Goal: Information Seeking & Learning: Learn about a topic

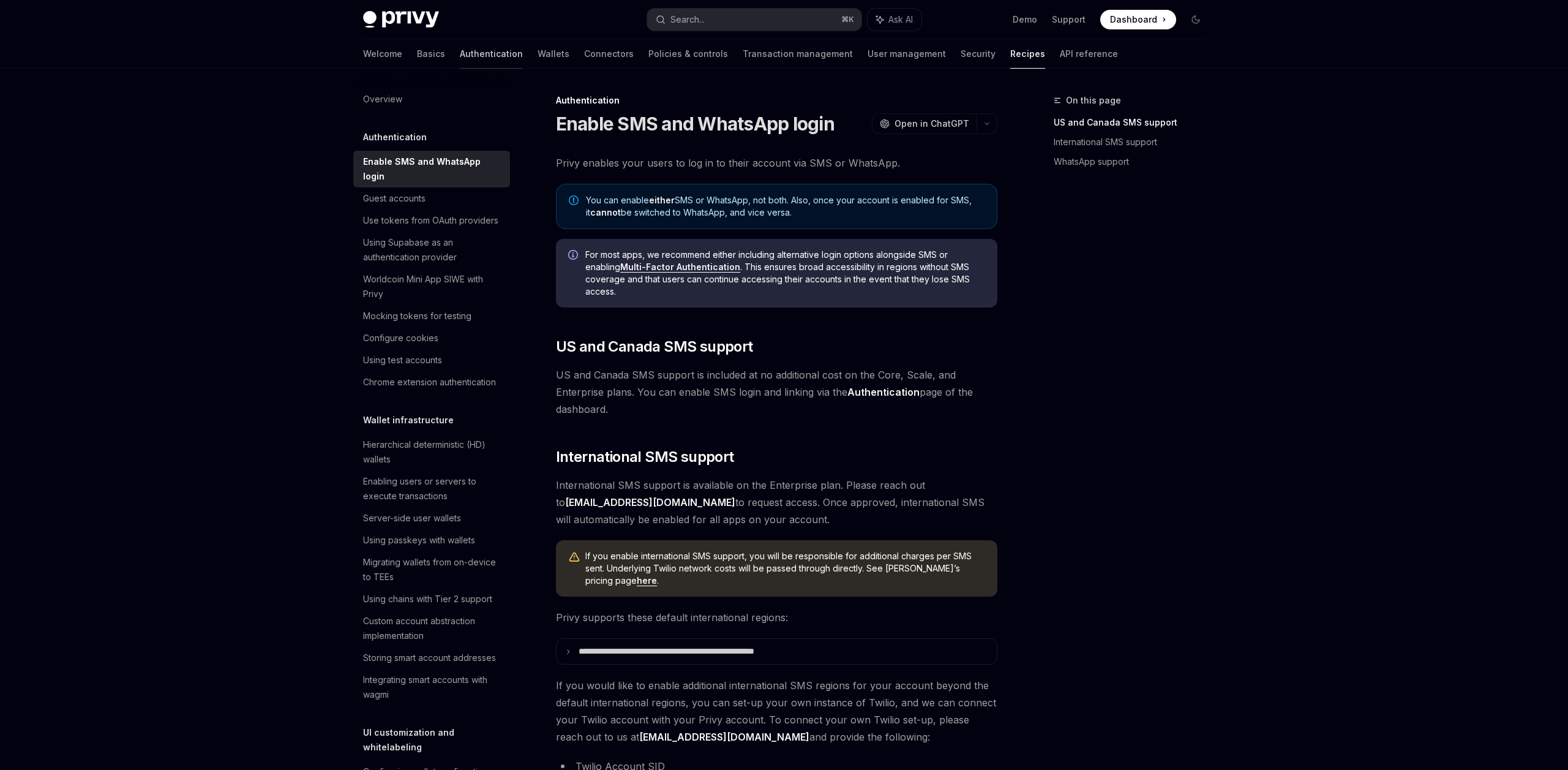
click at [460, 52] on link "Authentication" at bounding box center [491, 54] width 63 height 29
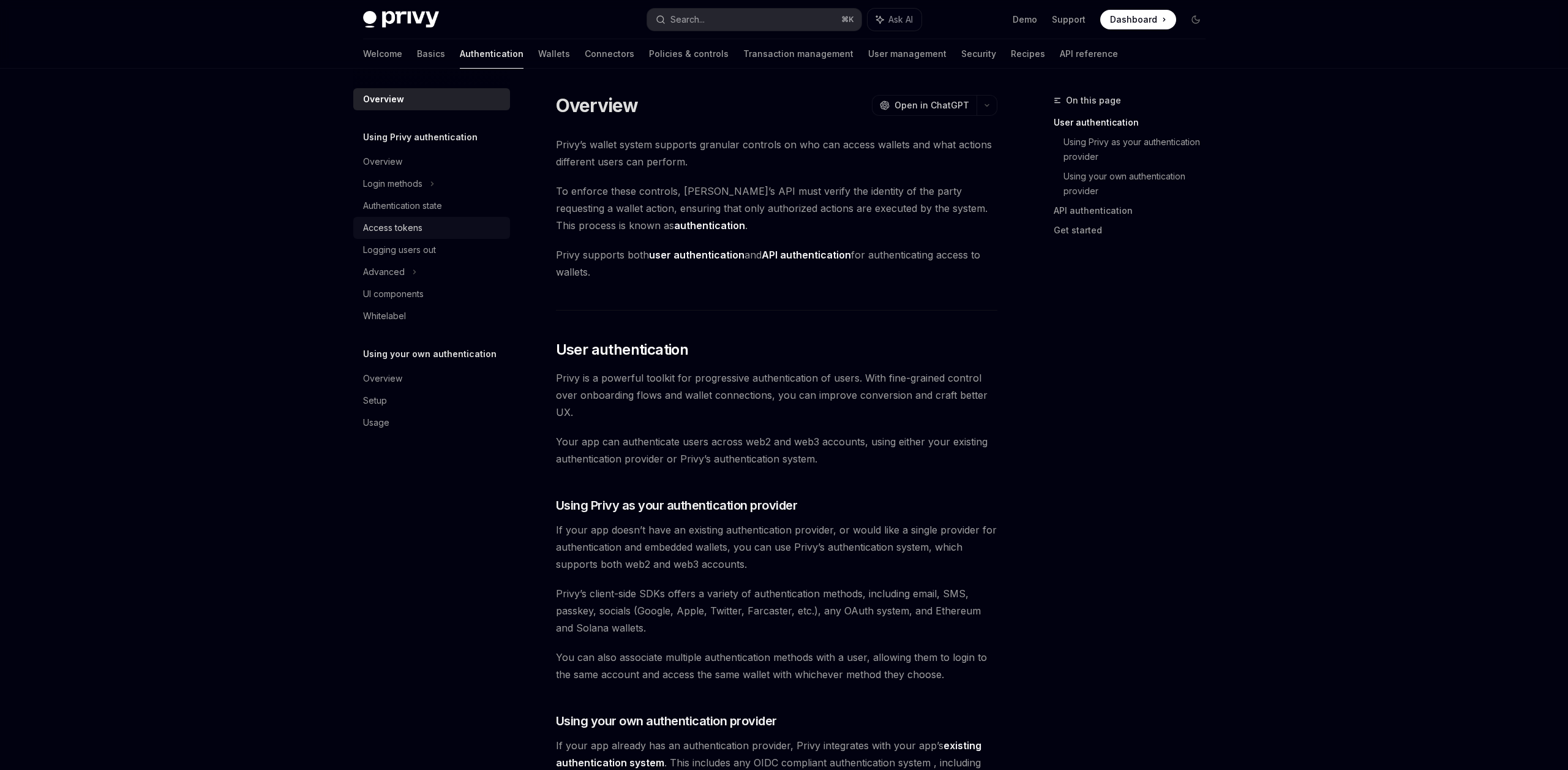
click at [427, 225] on div "Access tokens" at bounding box center [433, 228] width 139 height 15
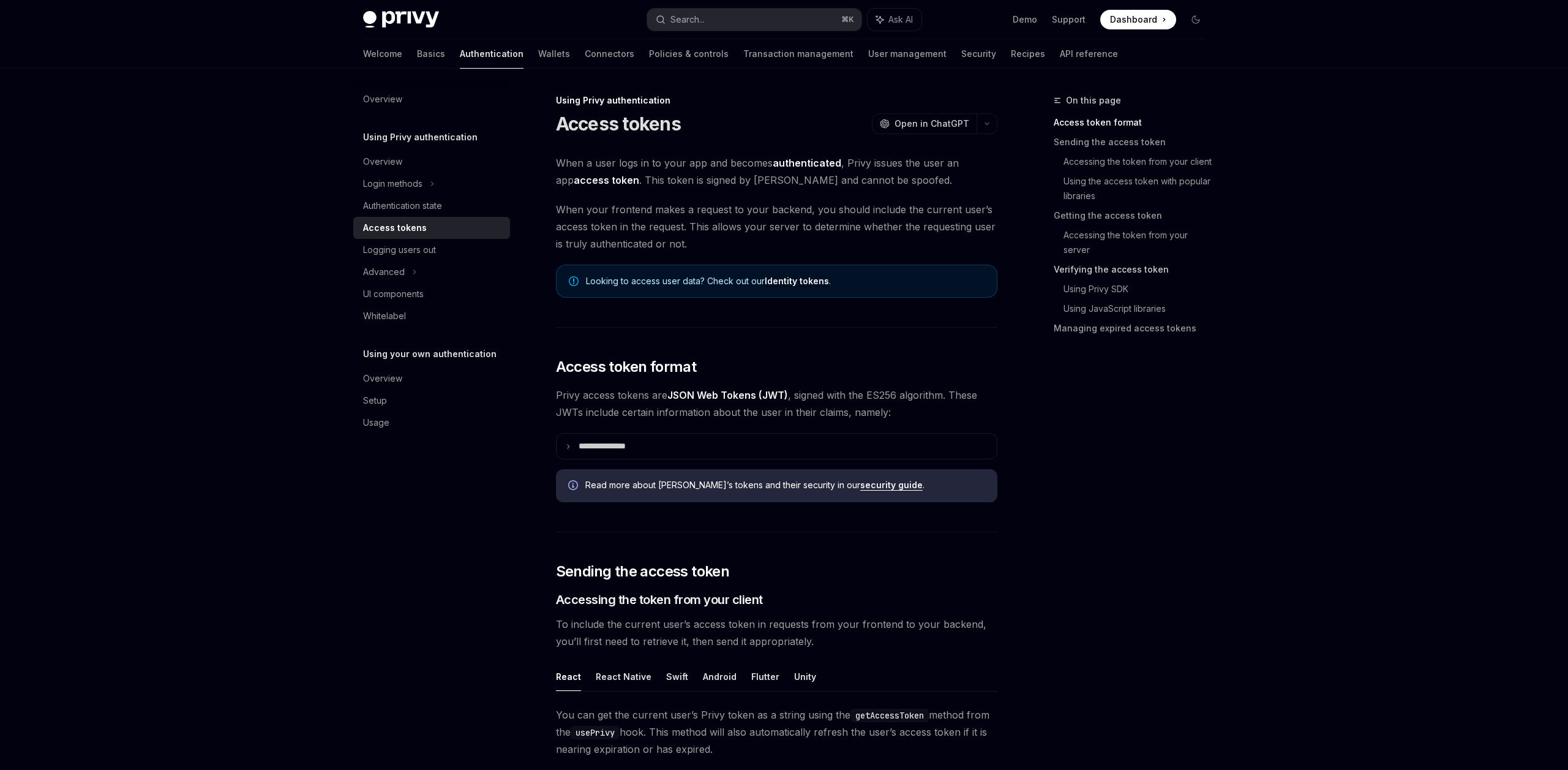
click at [1114, 269] on link "Verifying the access token" at bounding box center [1135, 269] width 162 height 20
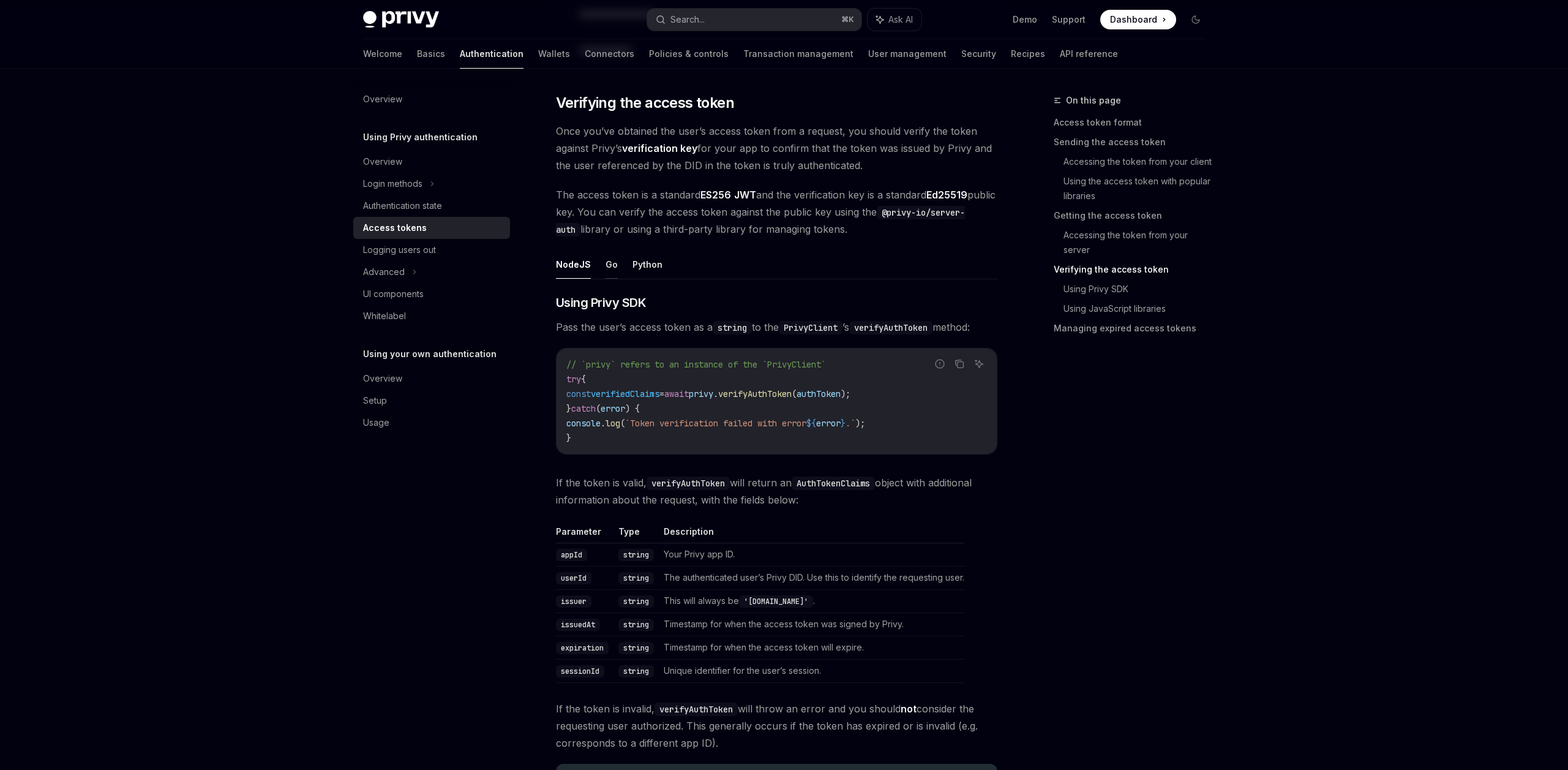
click at [609, 270] on button "Go" at bounding box center [611, 264] width 12 height 29
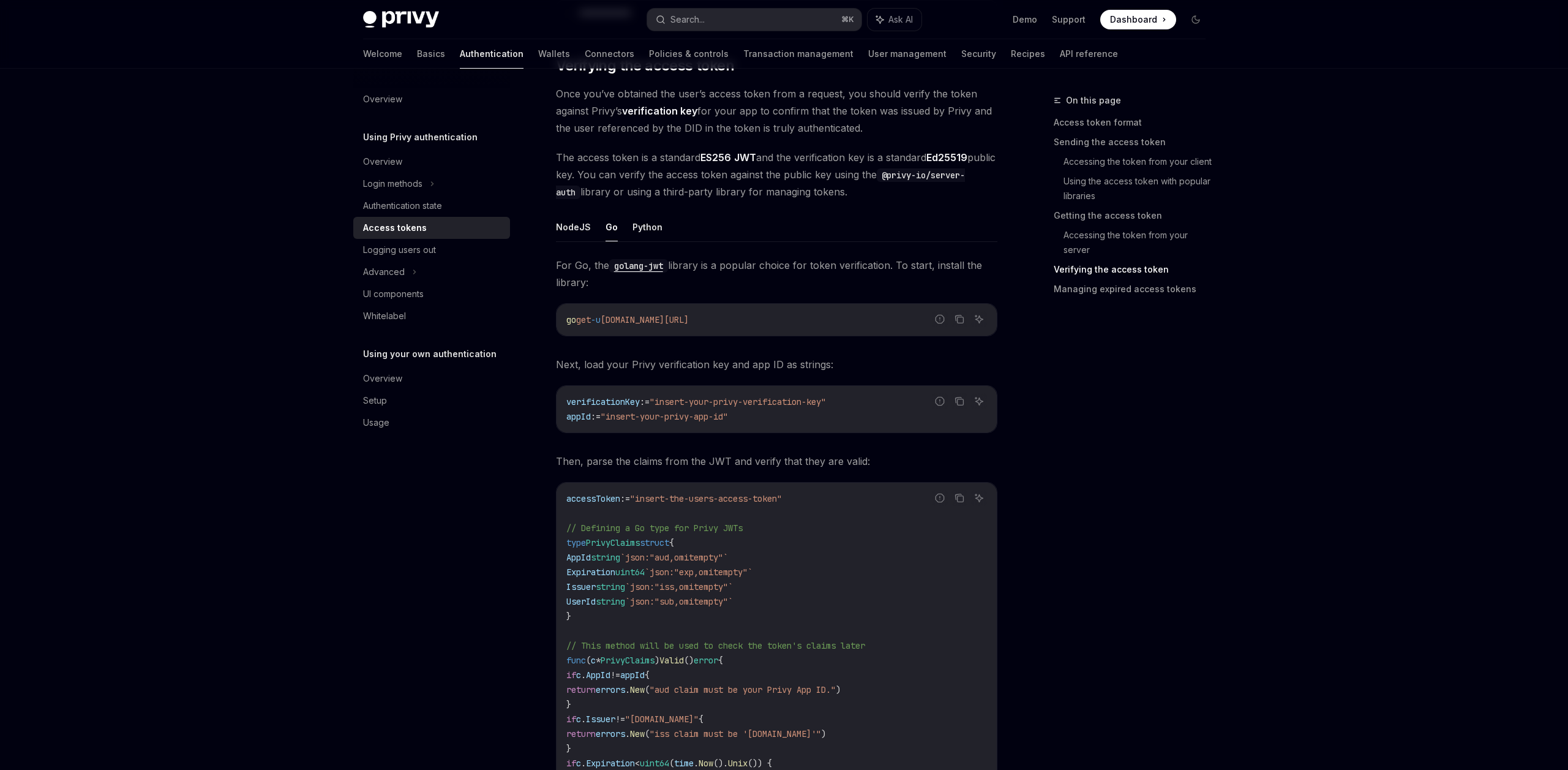
scroll to position [1405, 0]
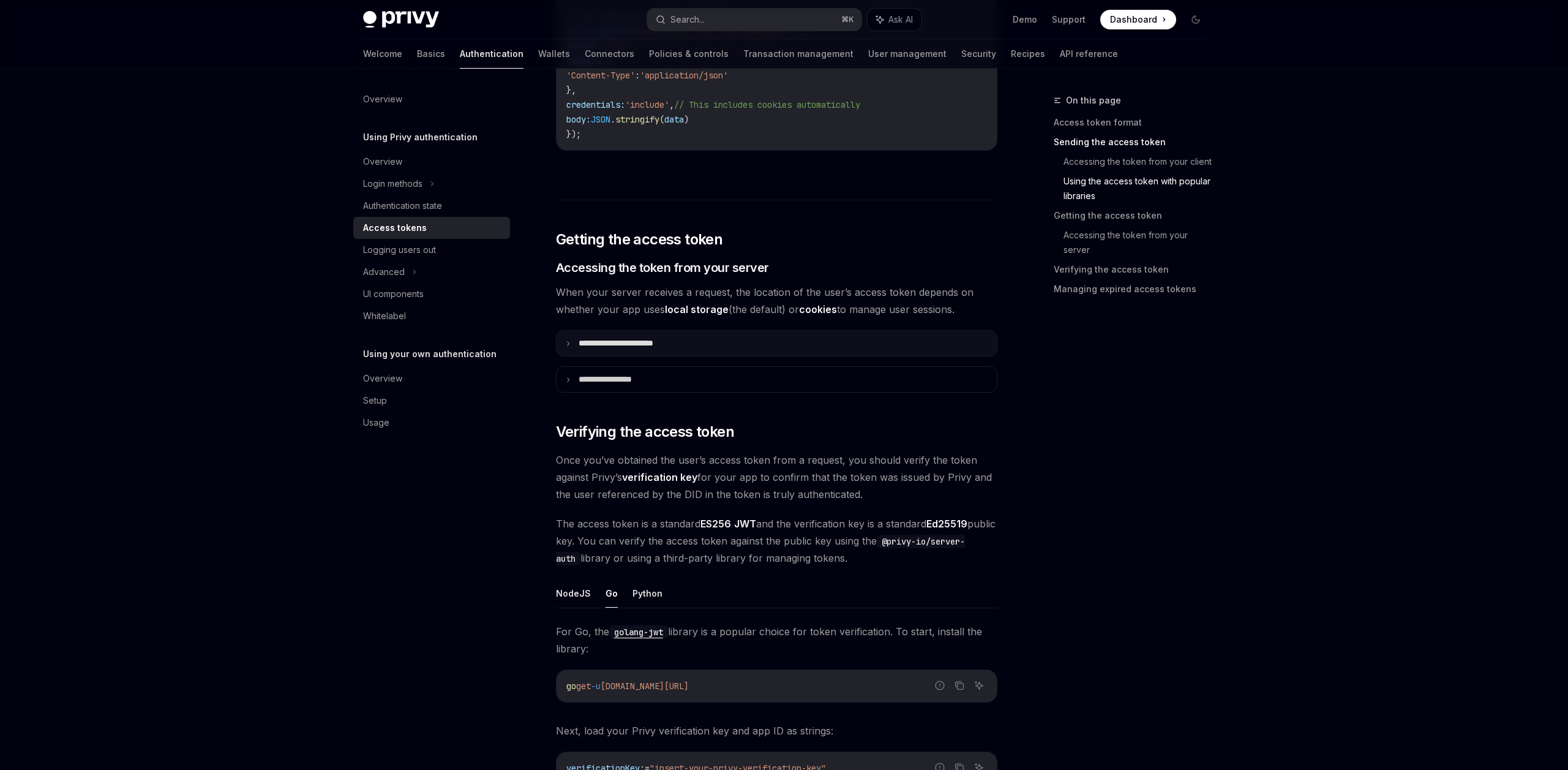
click at [644, 342] on p "**********" at bounding box center [630, 343] width 103 height 10
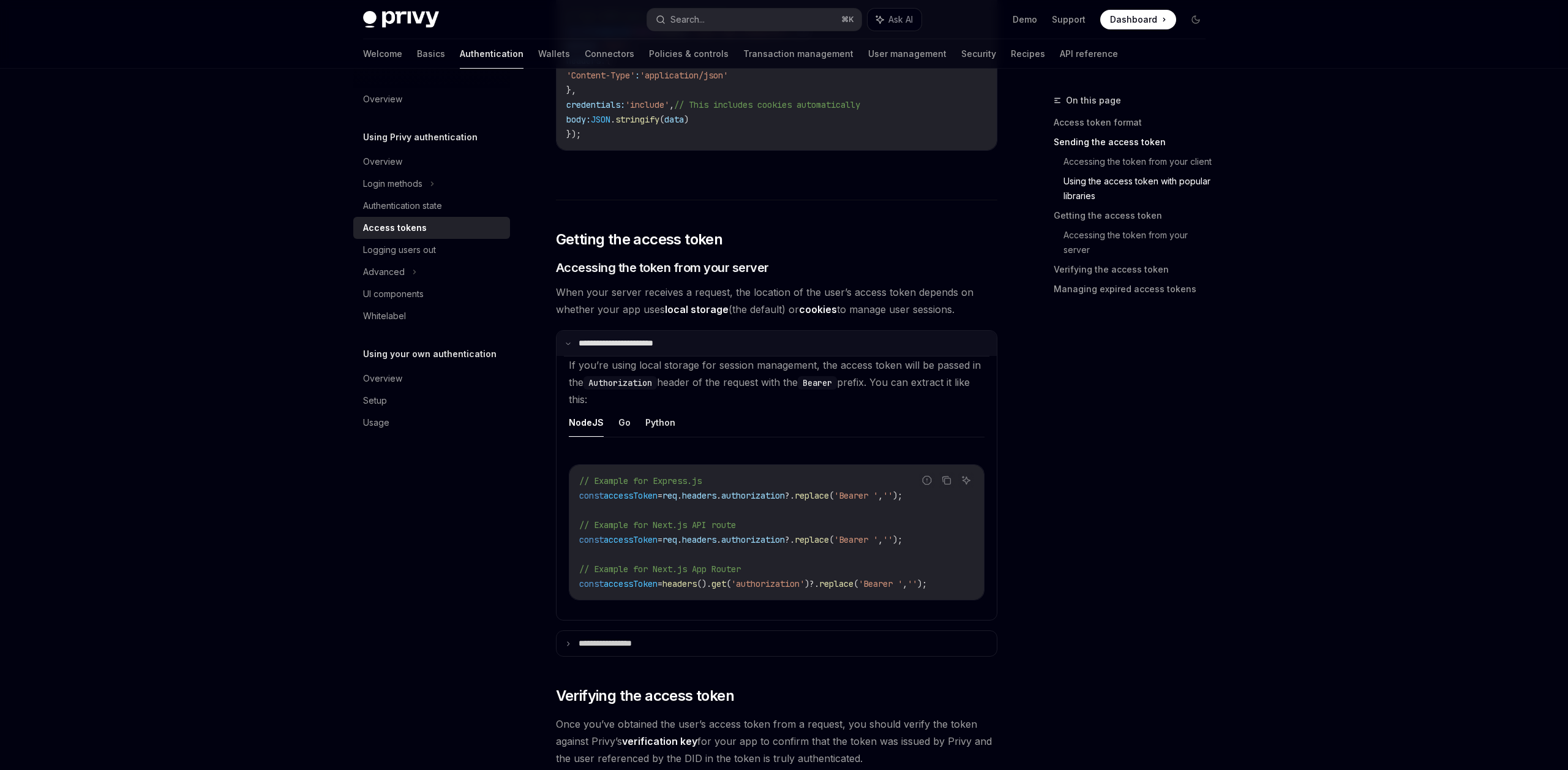
click at [642, 344] on p "**********" at bounding box center [628, 343] width 99 height 10
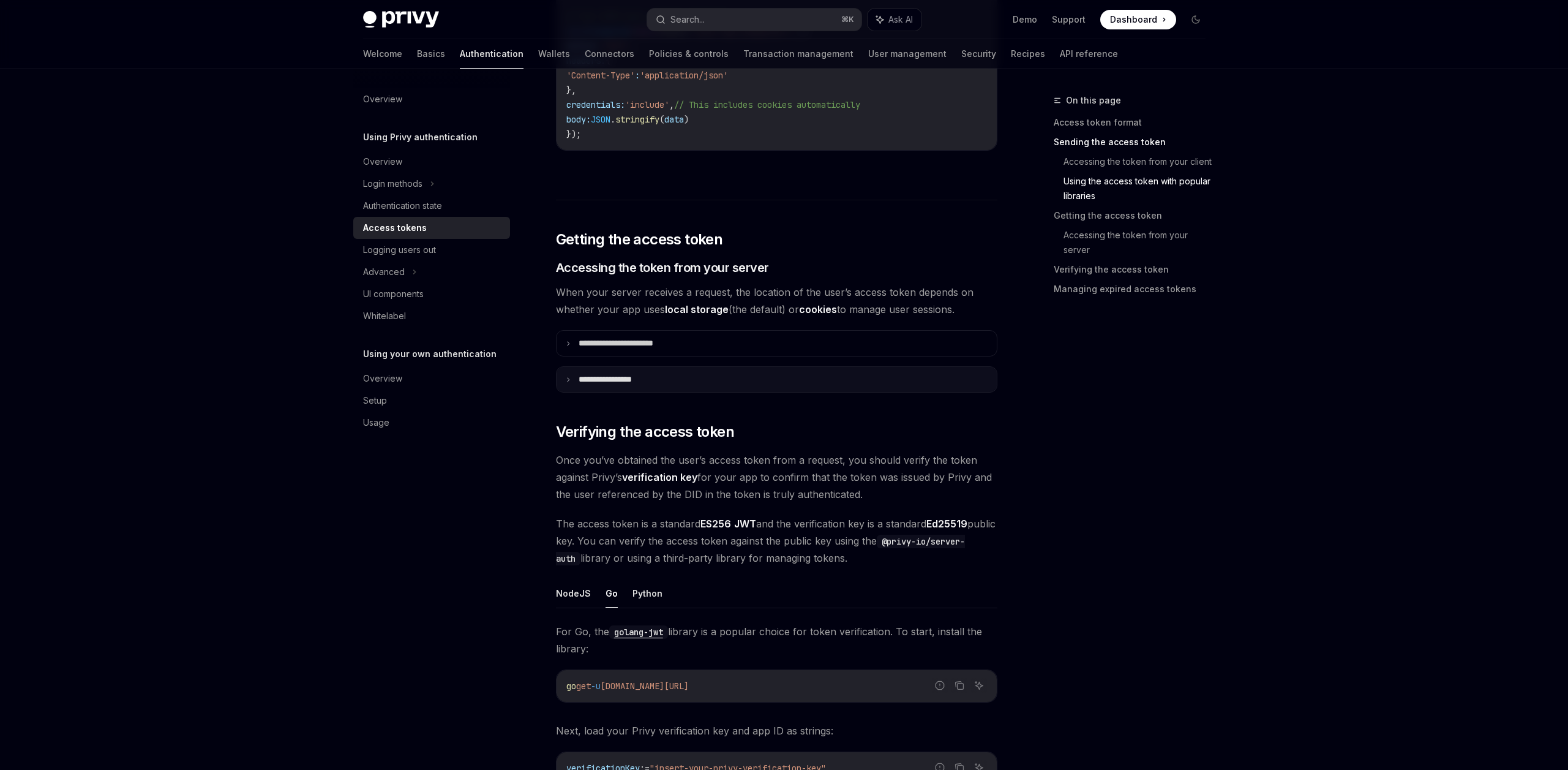
click at [654, 386] on summary "**********" at bounding box center [776, 379] width 440 height 25
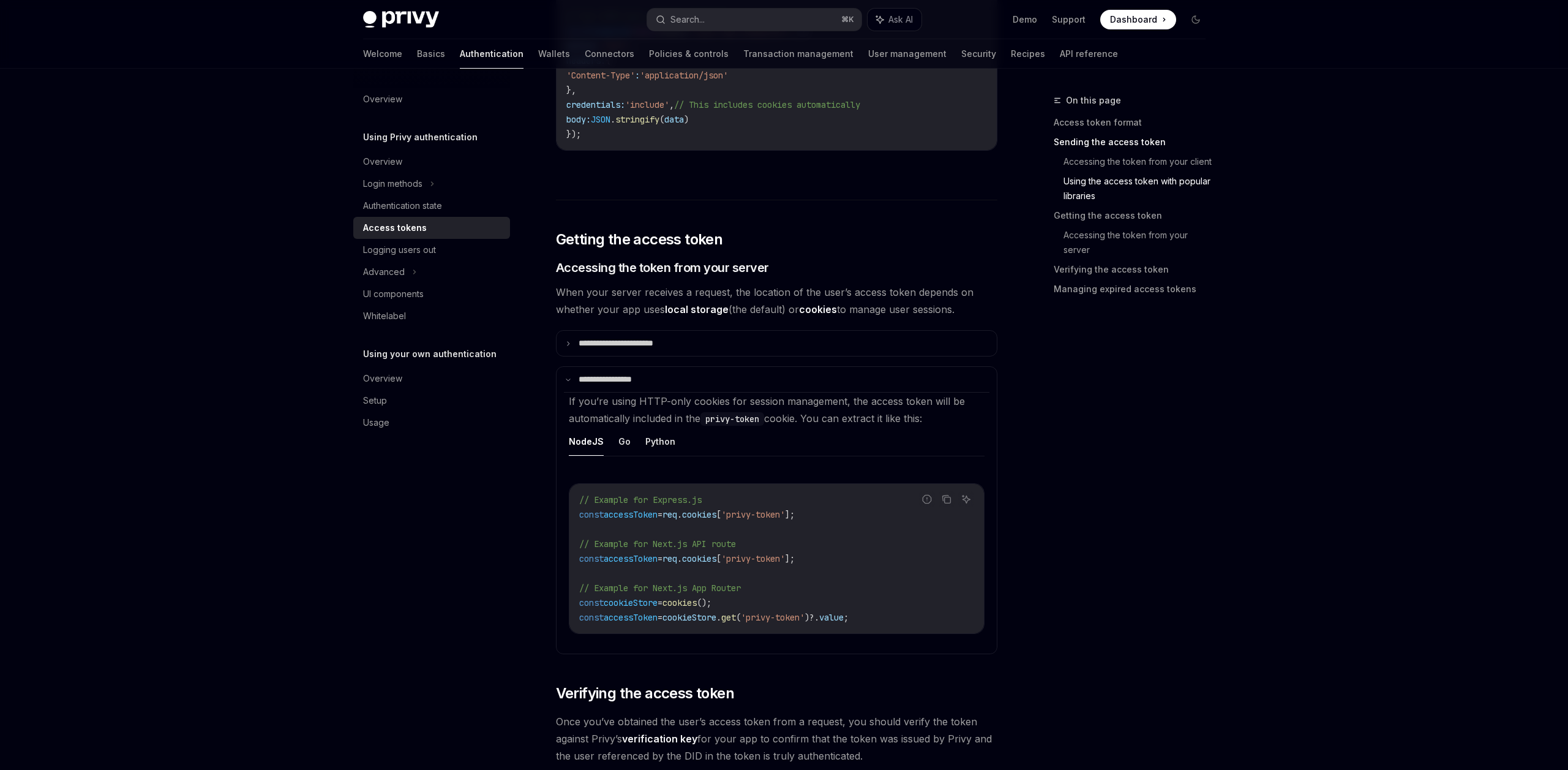
click at [615, 438] on ul "NodeJS Go Python" at bounding box center [776, 441] width 416 height 29
click at [618, 438] on button "Go" at bounding box center [624, 441] width 12 height 29
type textarea "*"
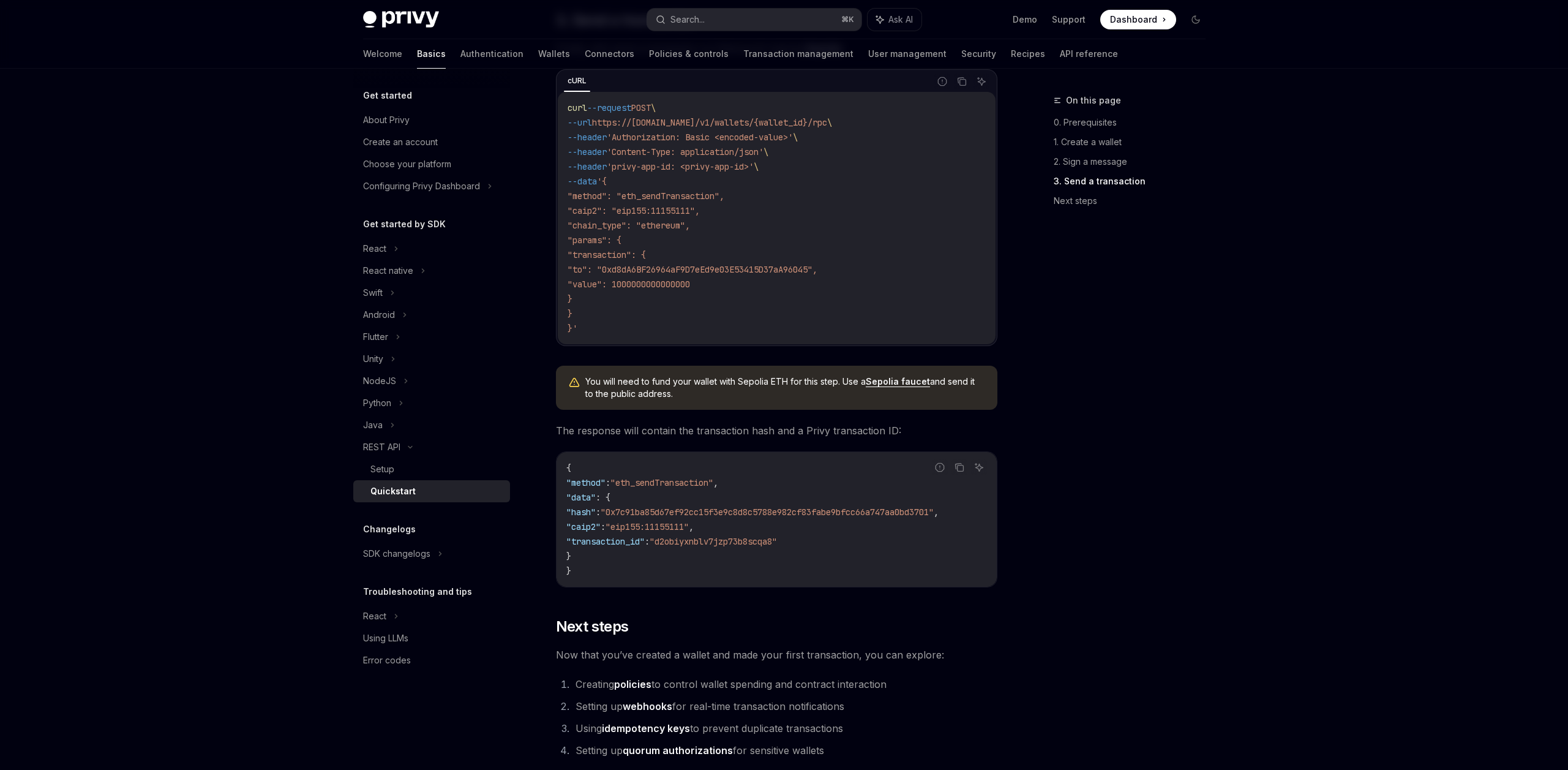
scroll to position [1391, 0]
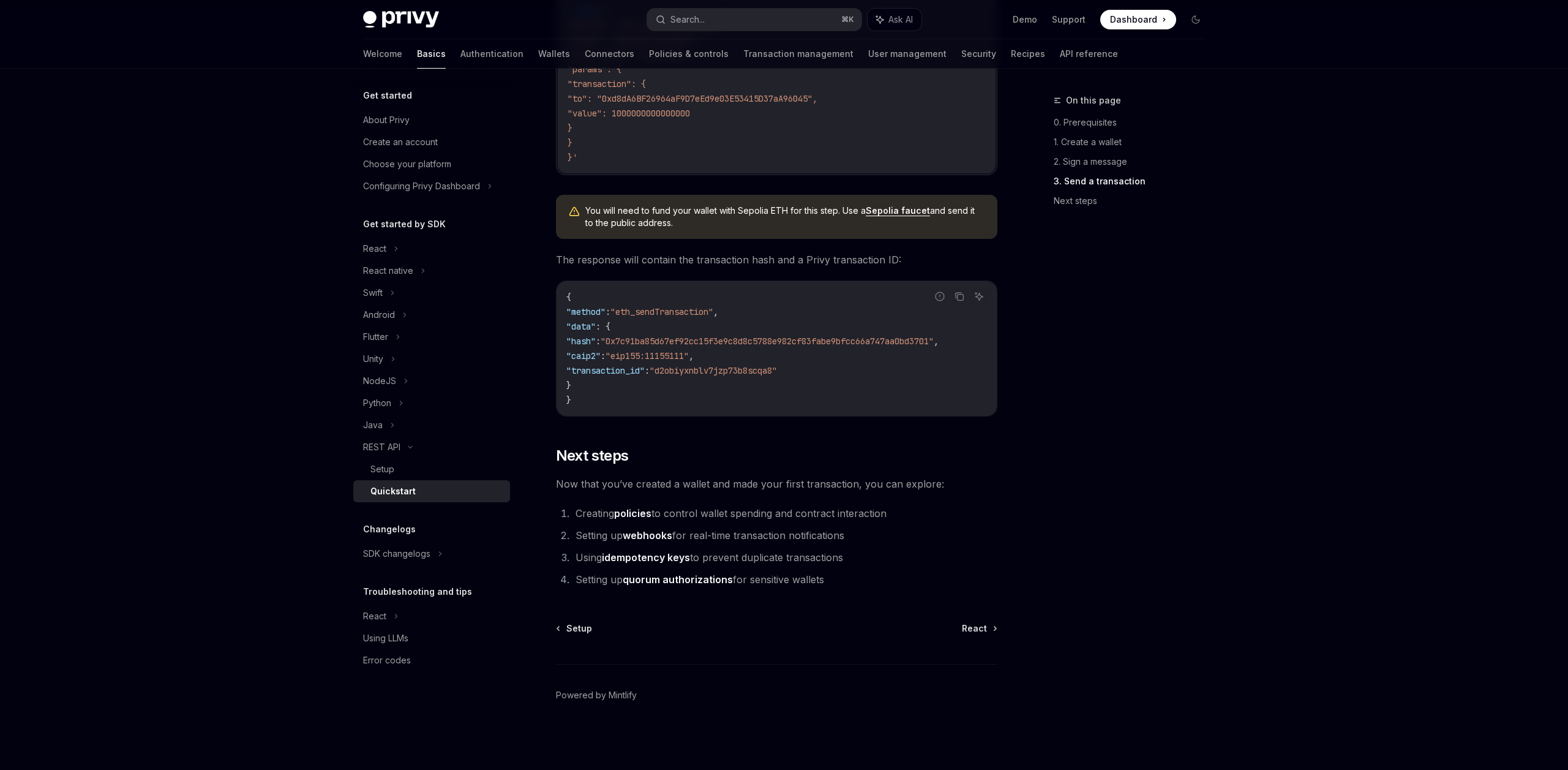
click at [709, 585] on link "quorum authorizations" at bounding box center [678, 580] width 110 height 13
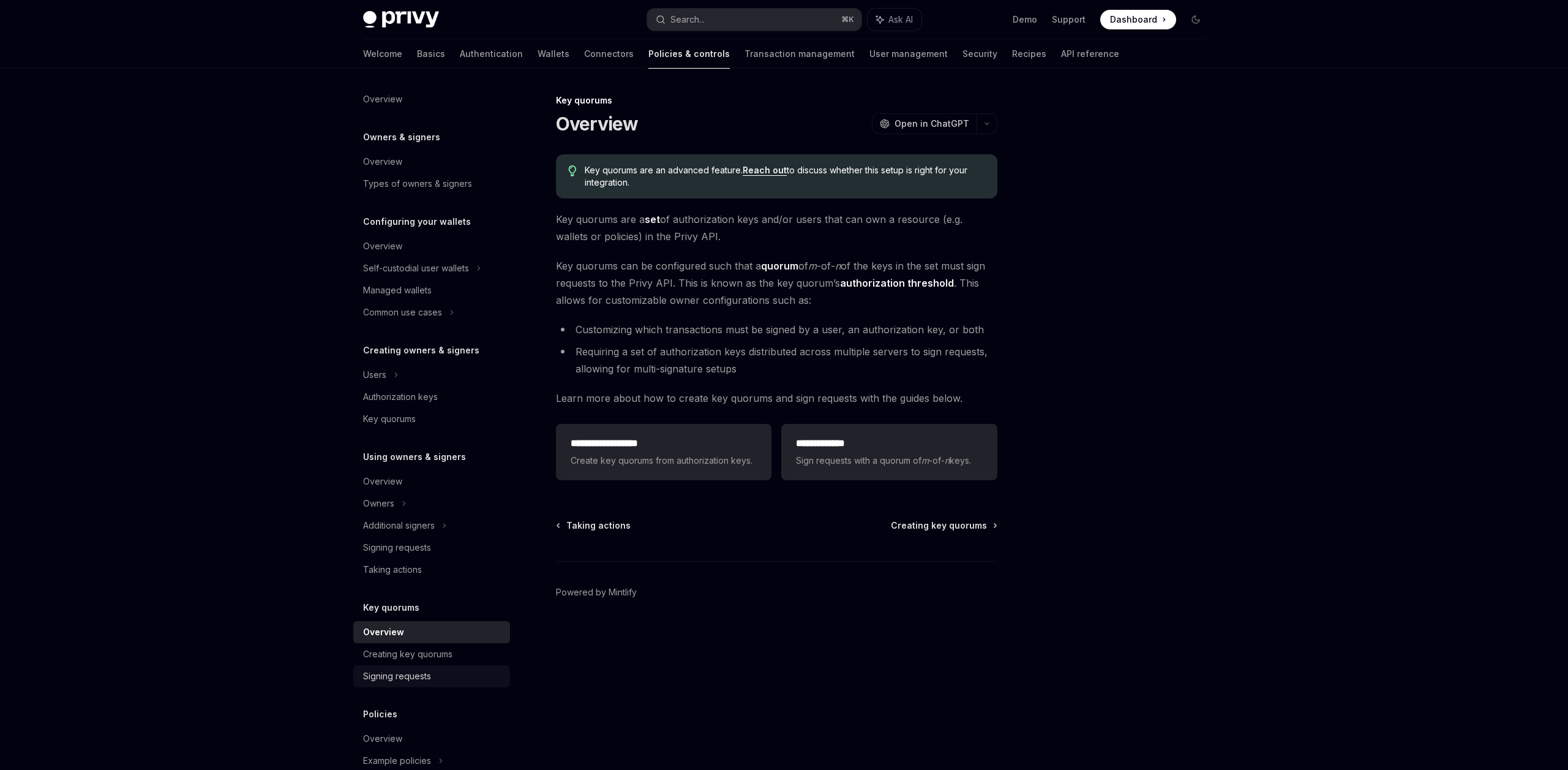
click at [425, 678] on div "Signing requests" at bounding box center [397, 677] width 68 height 15
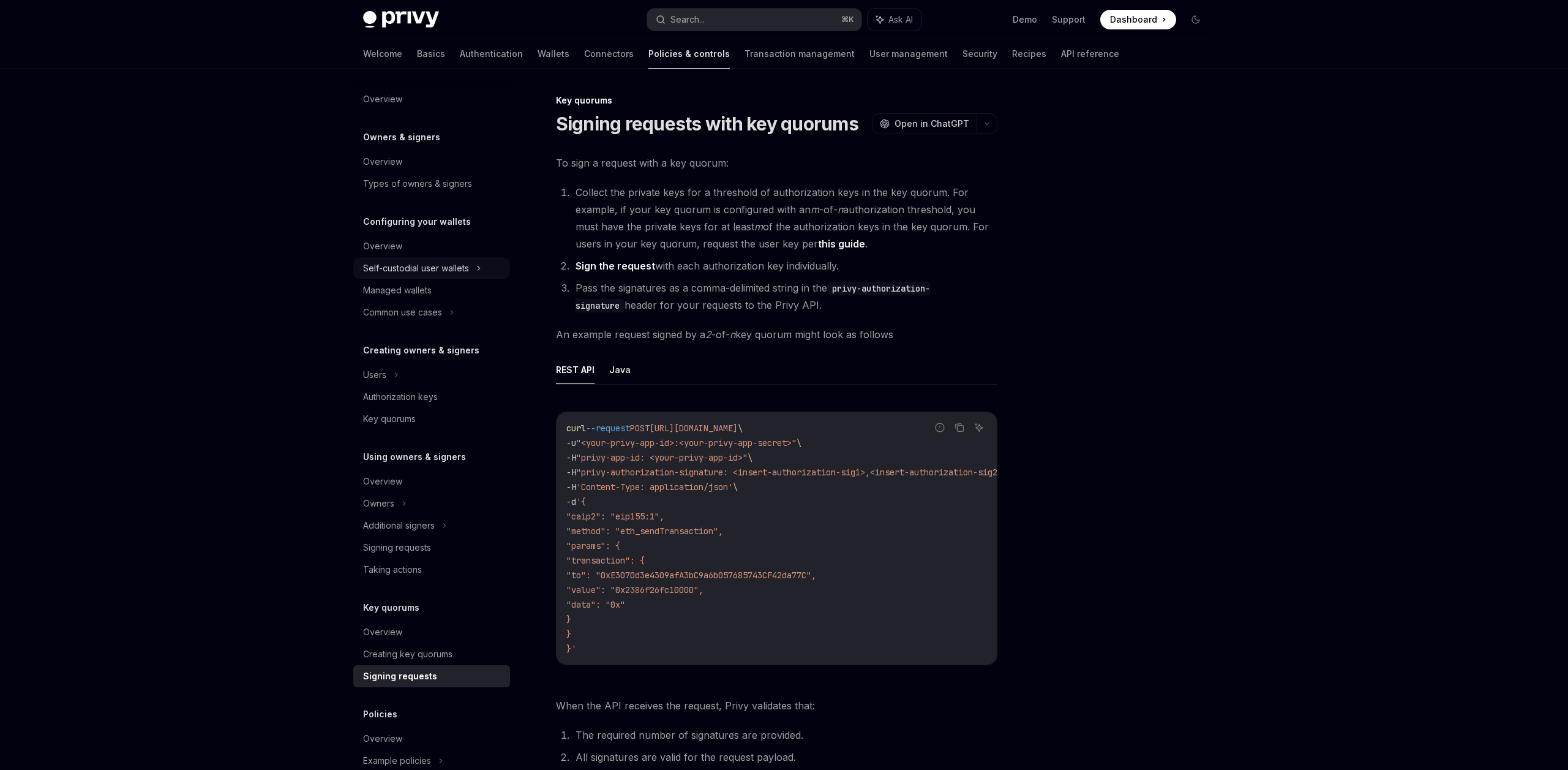
click at [446, 269] on div "Self-custodial user wallets" at bounding box center [416, 268] width 106 height 15
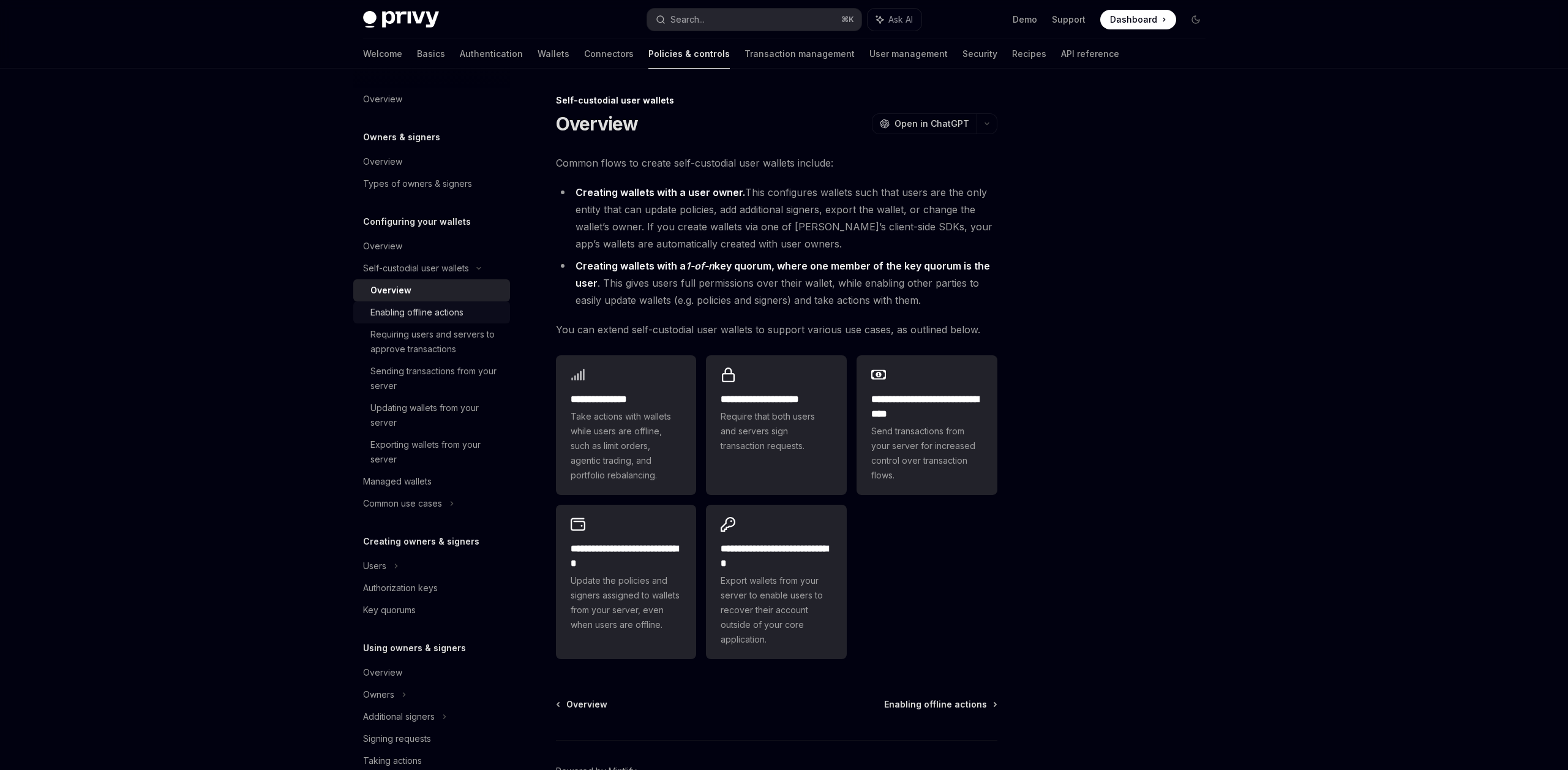
click at [457, 305] on div "Enabling offline actions" at bounding box center [417, 313] width 93 height 15
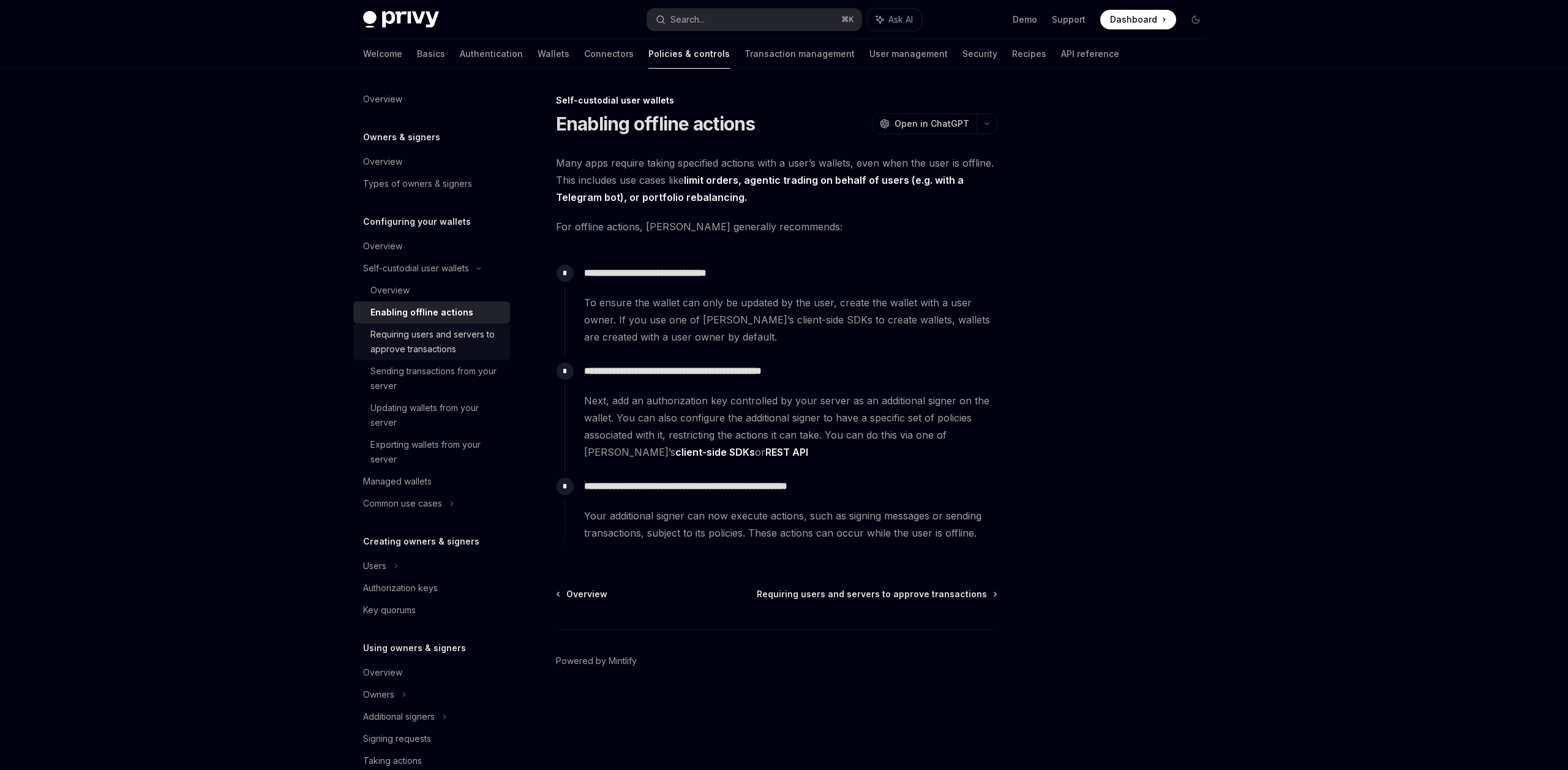
click at [427, 348] on div "Requiring users and servers to approve transactions" at bounding box center [437, 341] width 133 height 29
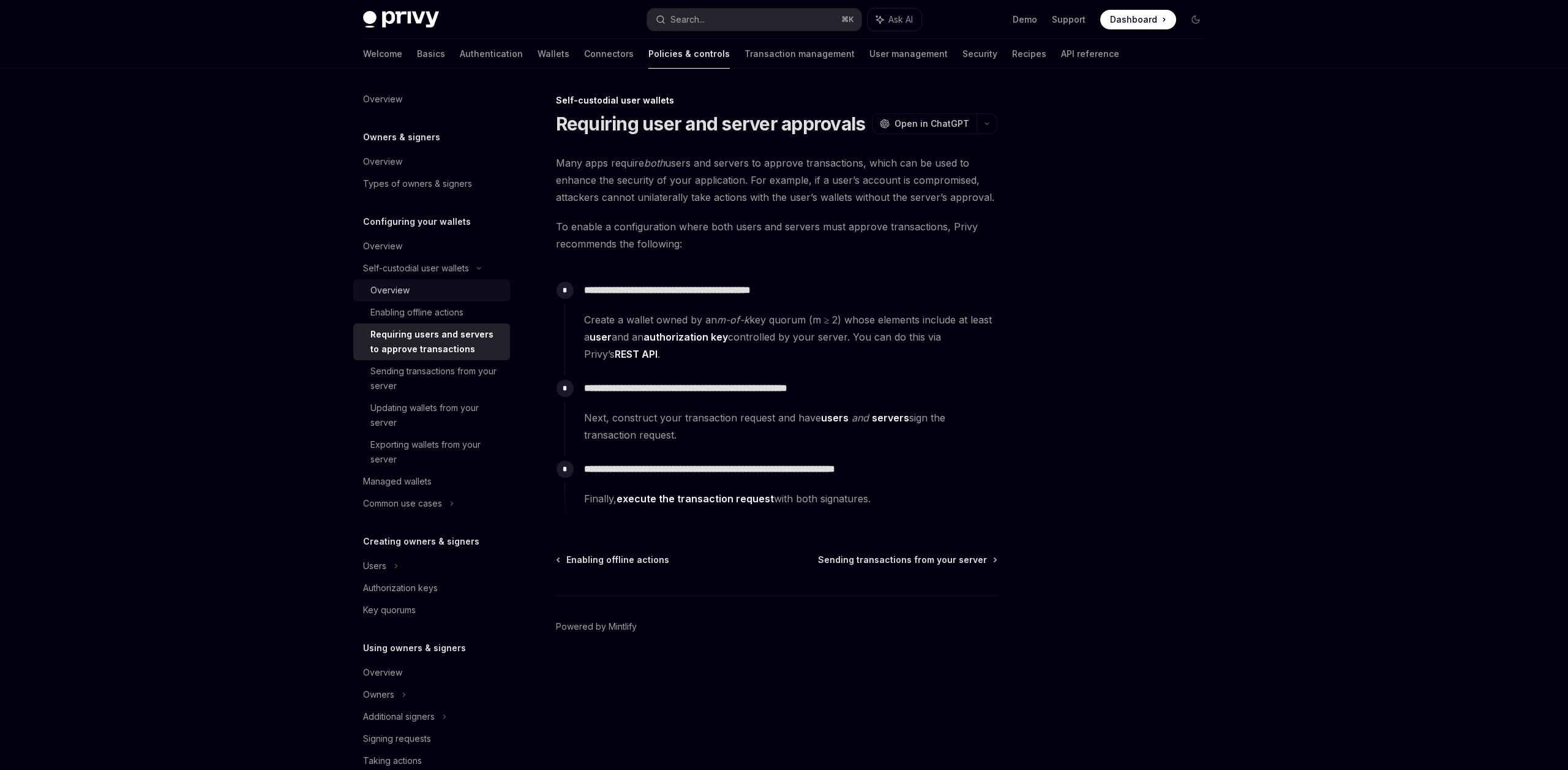
click at [425, 294] on div "Overview" at bounding box center [437, 291] width 133 height 15
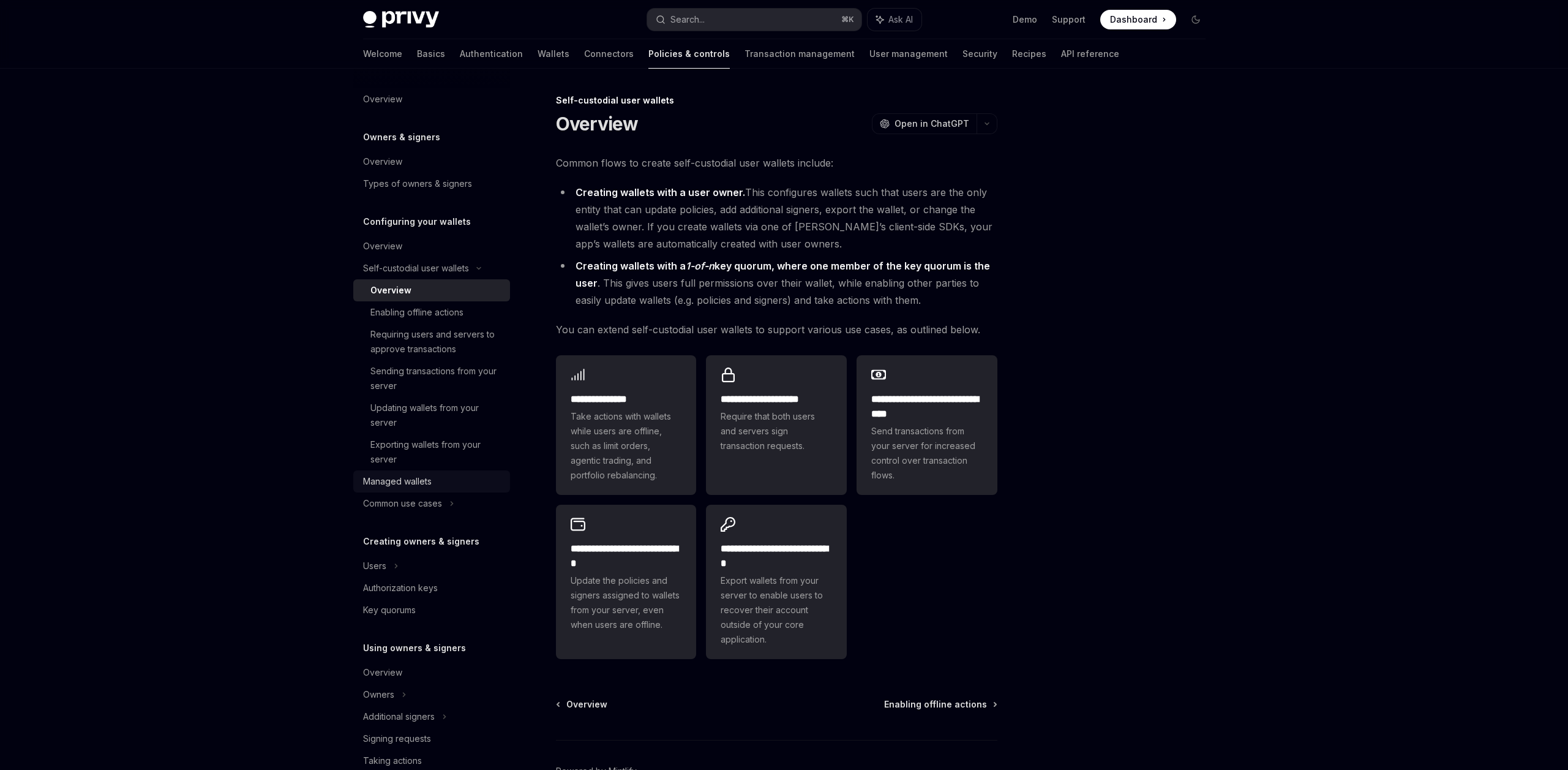
click at [440, 482] on div "Managed wallets" at bounding box center [433, 482] width 139 height 15
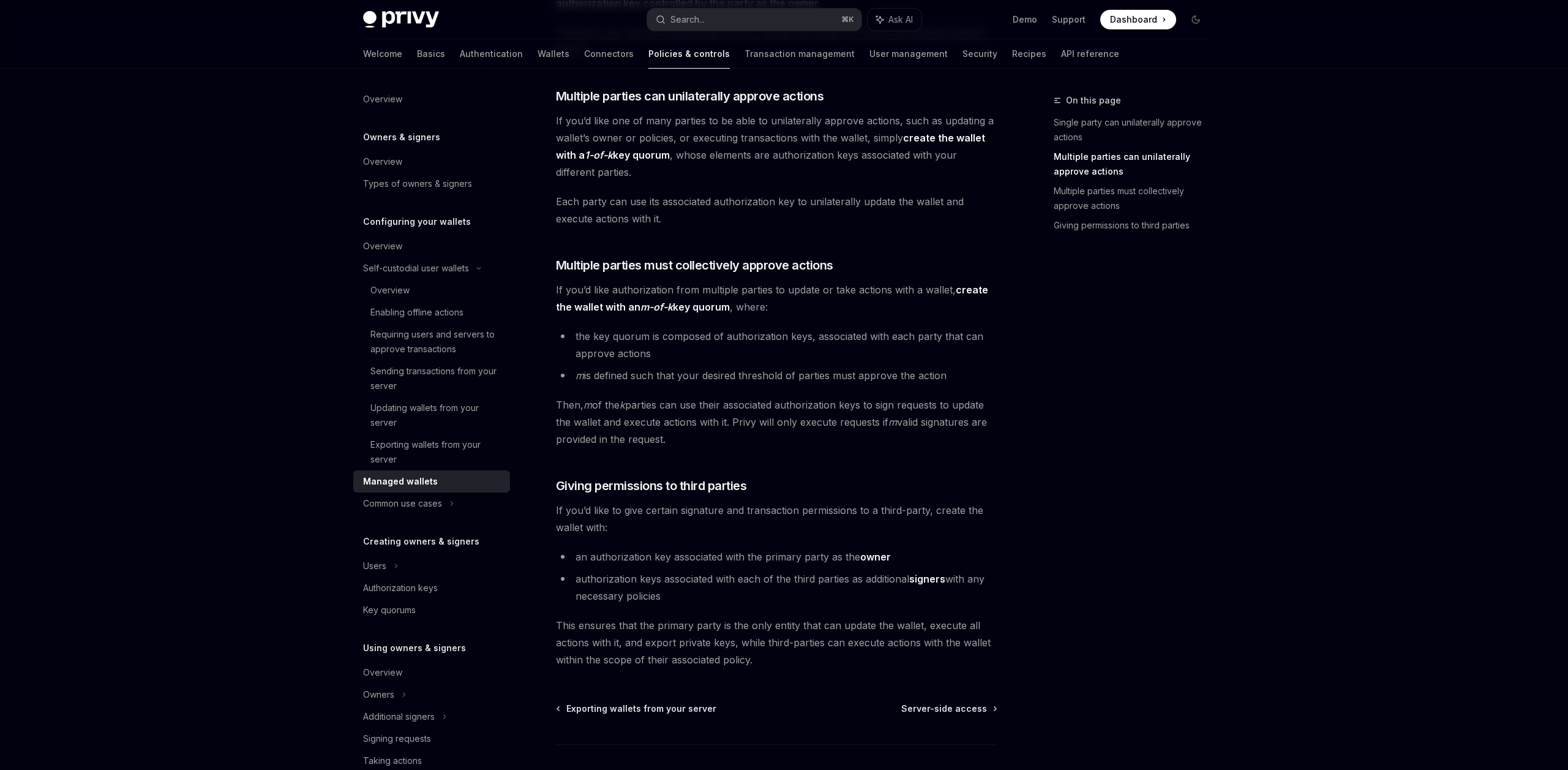
scroll to position [350, 0]
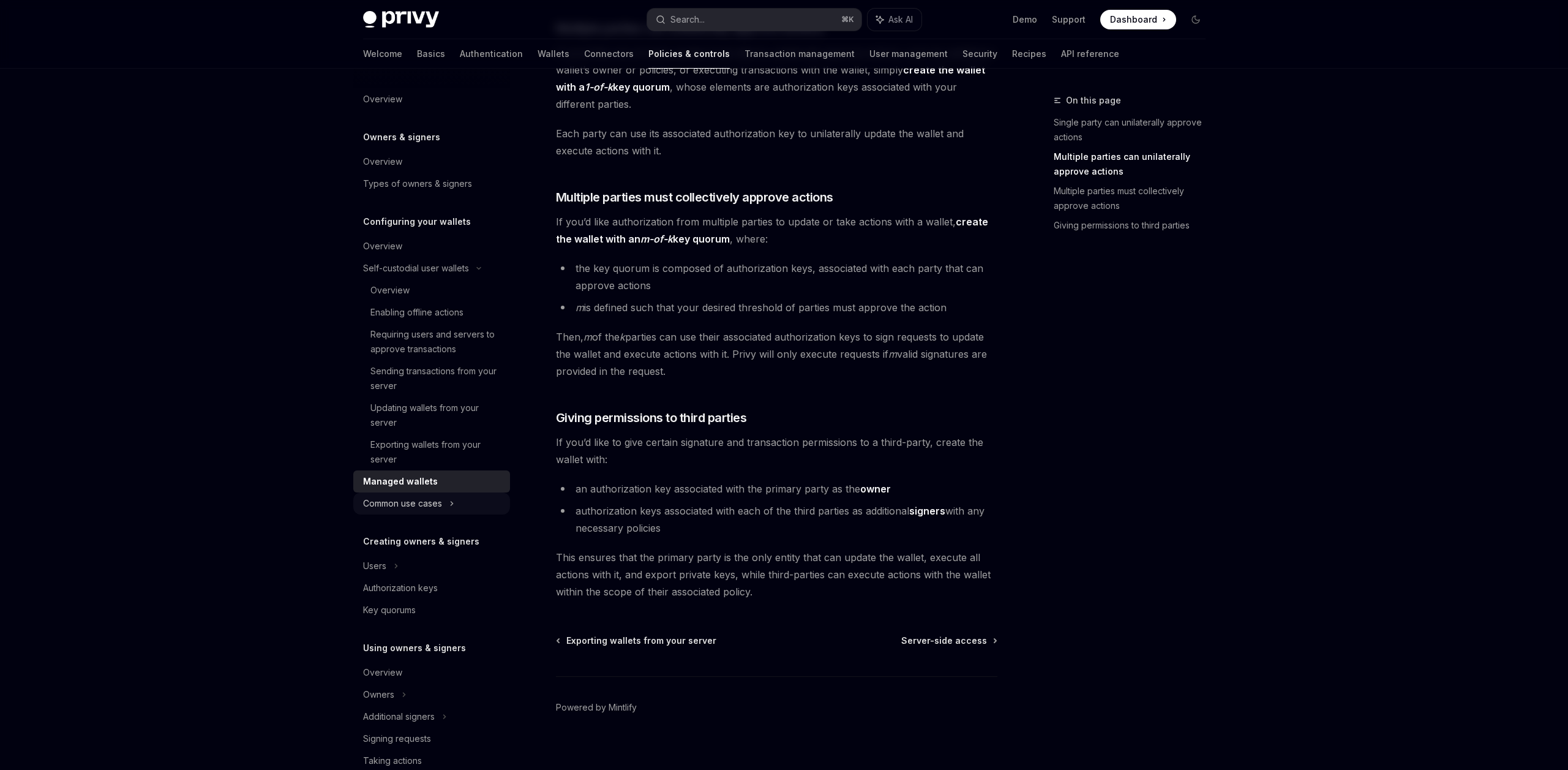
click at [462, 503] on div "Common use cases" at bounding box center [431, 503] width 157 height 22
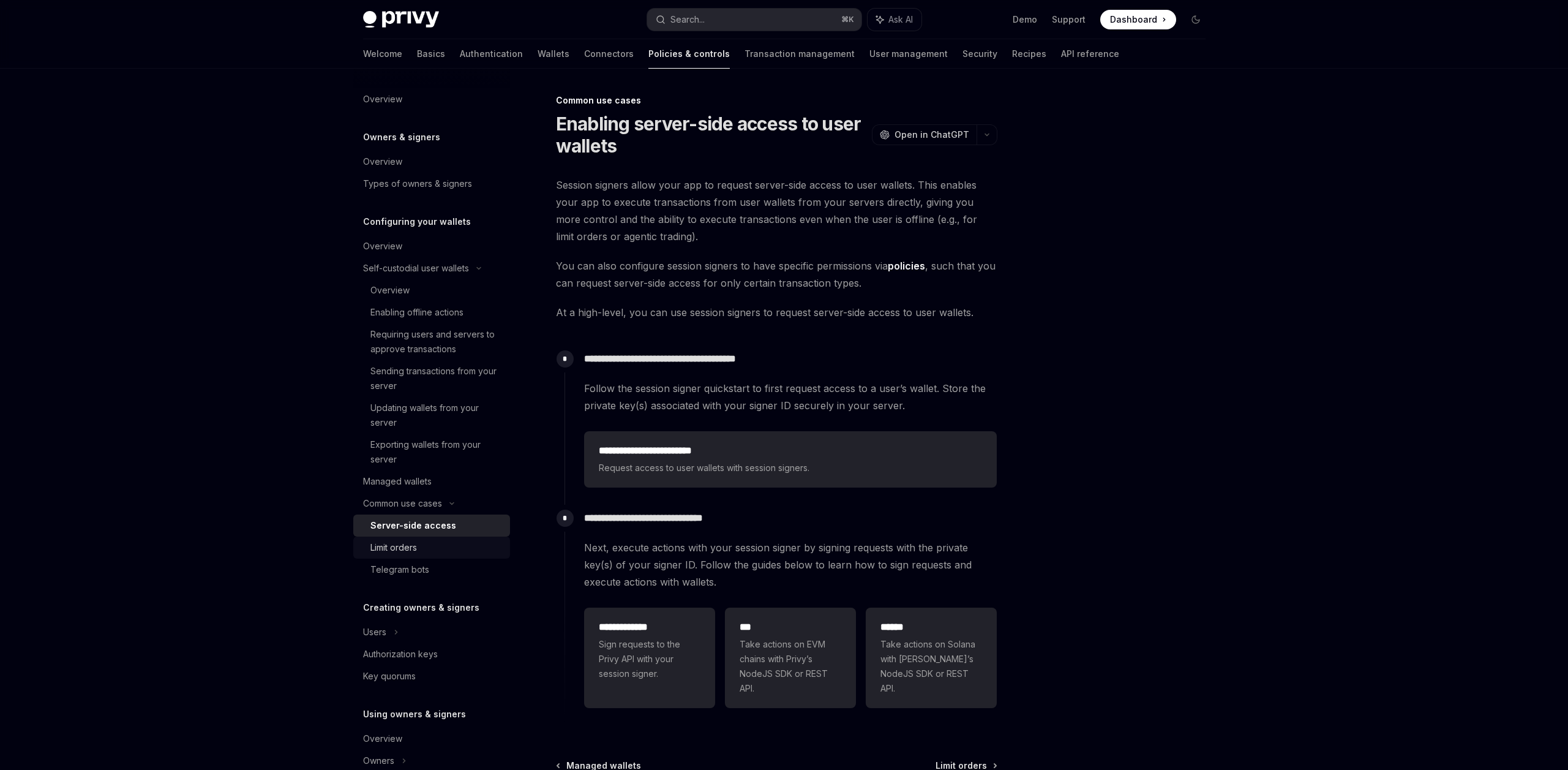
click at [441, 545] on div "Limit orders" at bounding box center [437, 548] width 133 height 15
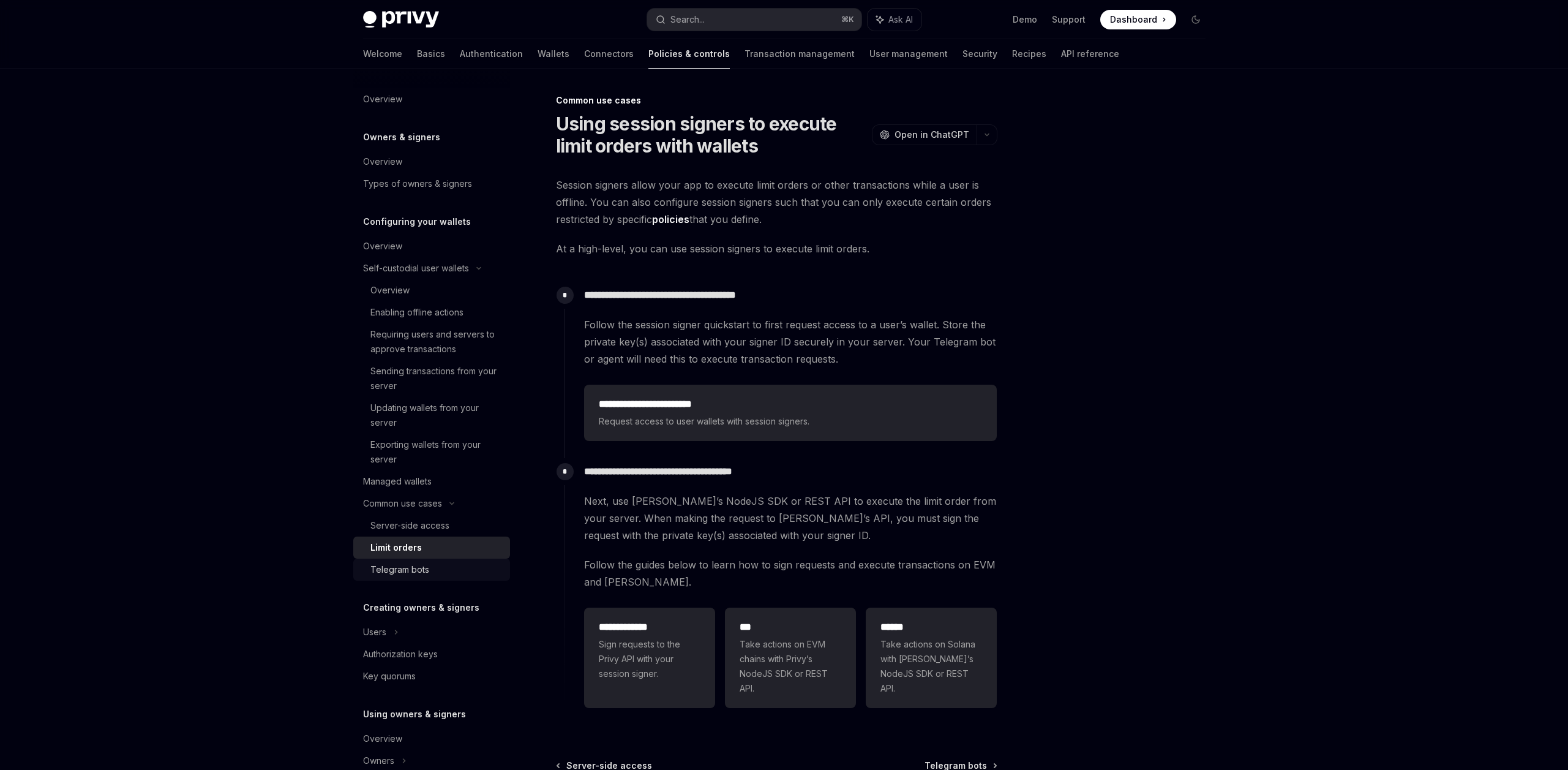
click at [460, 565] on div "Telegram bots" at bounding box center [437, 569] width 133 height 15
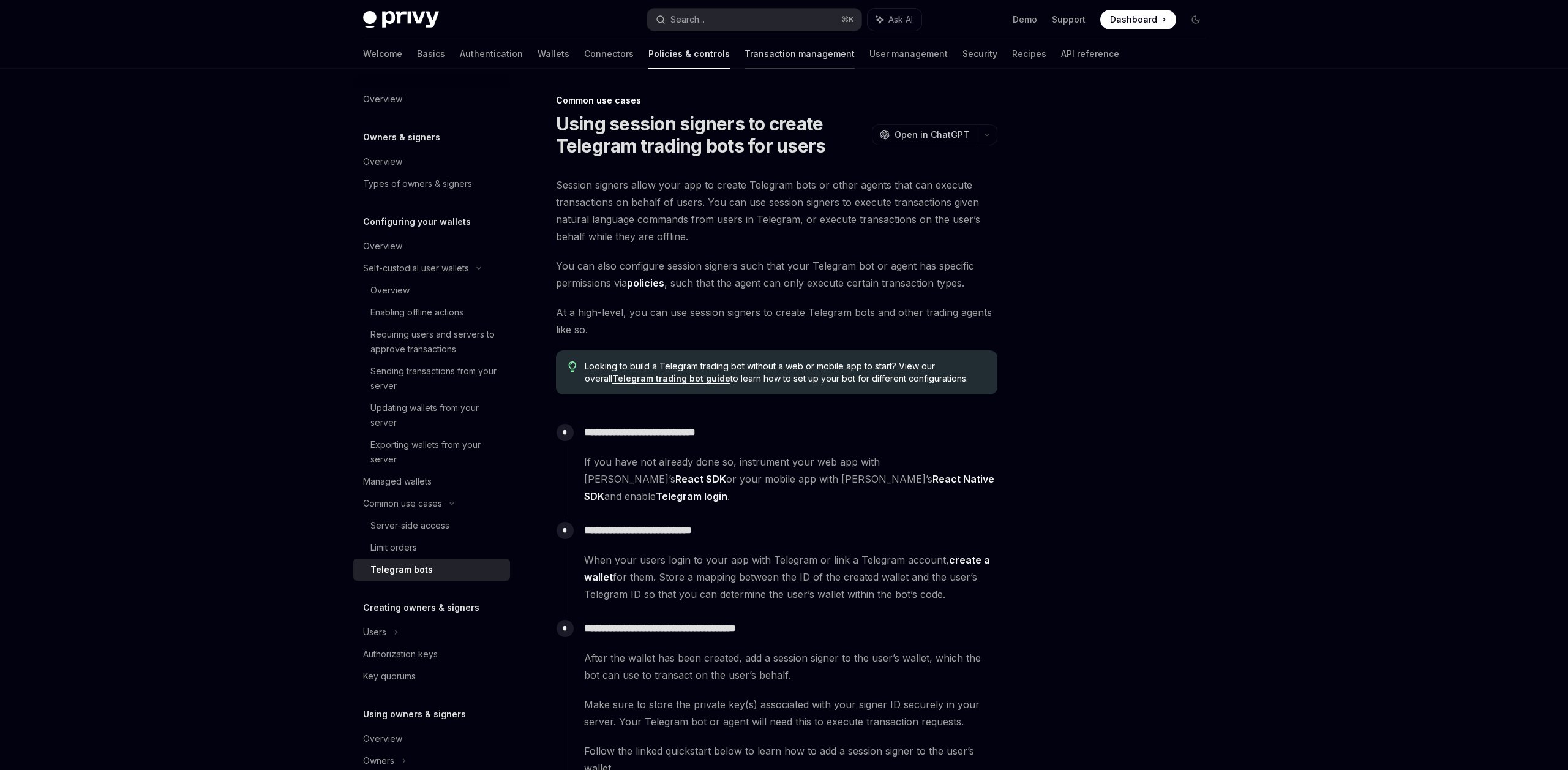
click at [744, 58] on link "Transaction management" at bounding box center [799, 54] width 110 height 29
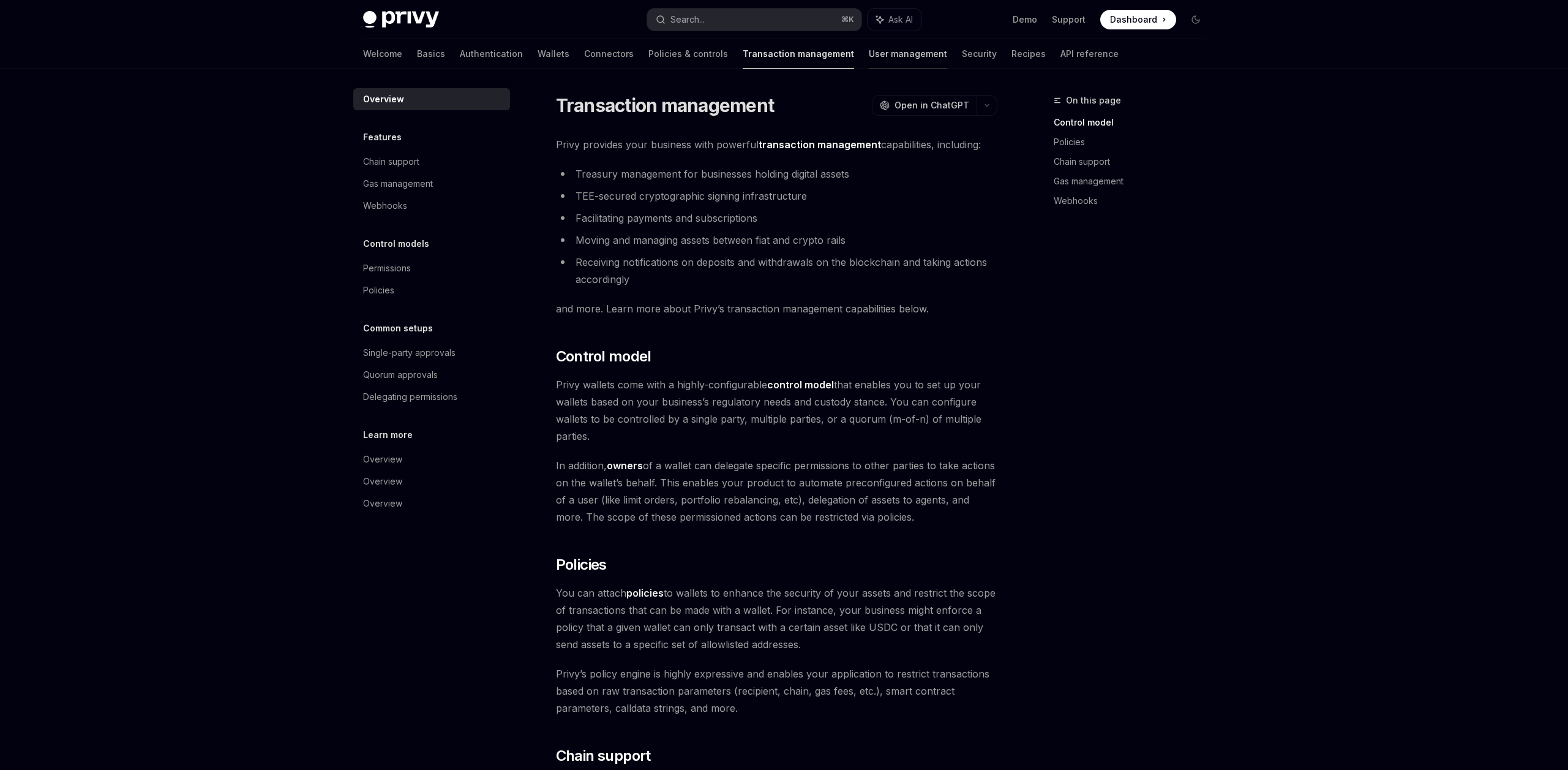
click at [869, 60] on link "User management" at bounding box center [907, 54] width 78 height 29
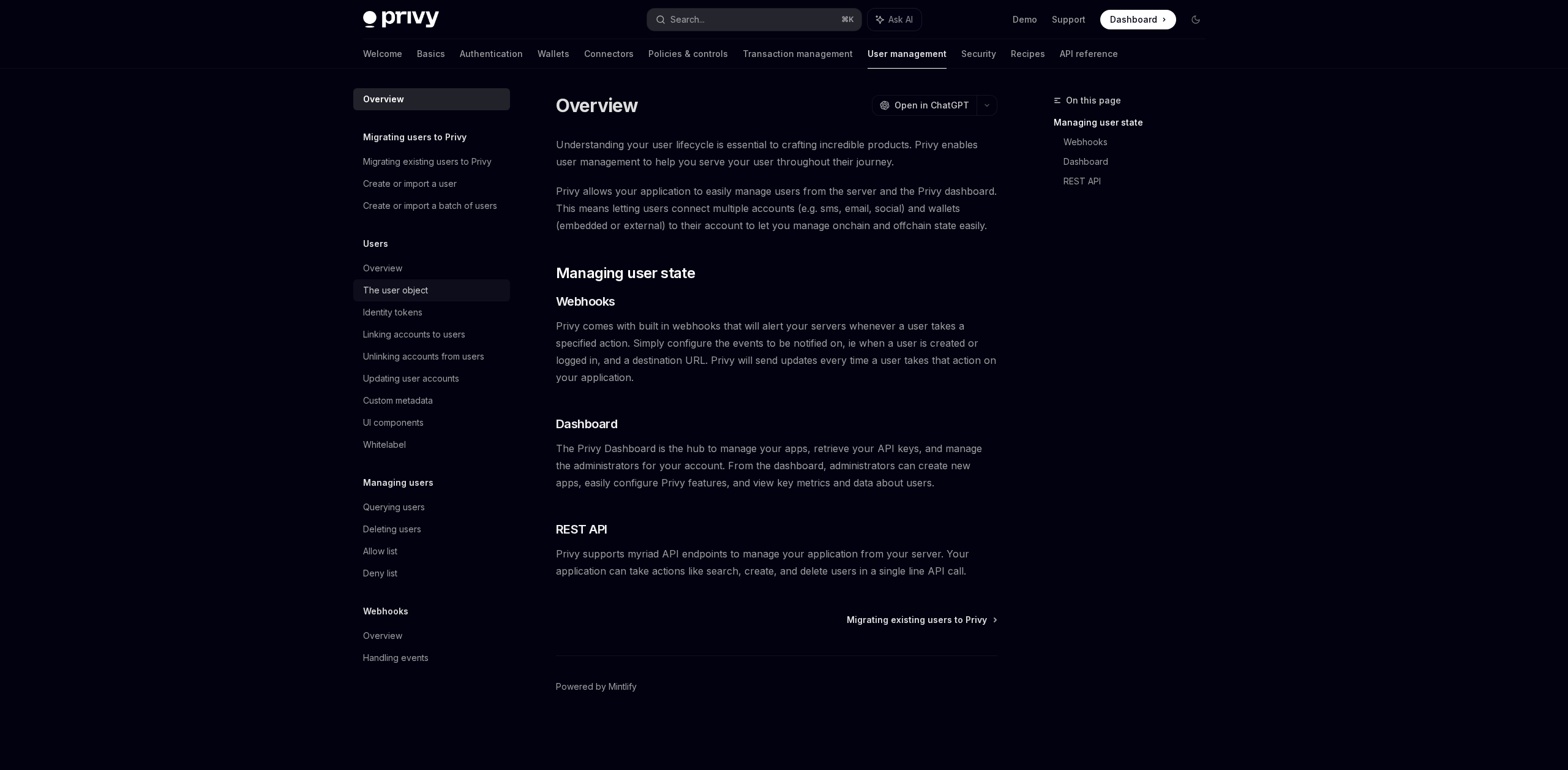
click at [439, 296] on div "The user object" at bounding box center [433, 291] width 139 height 15
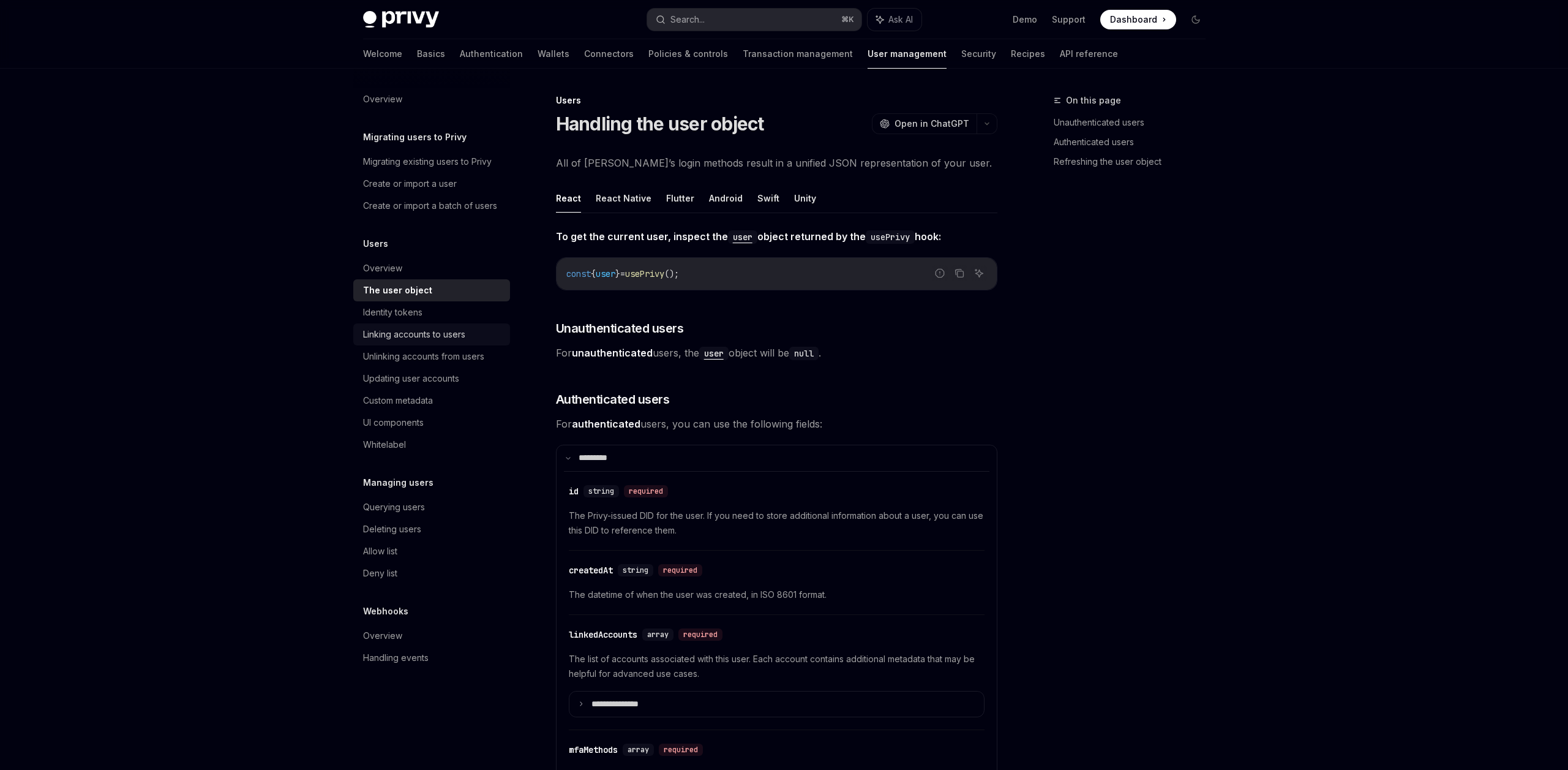
type textarea "*"
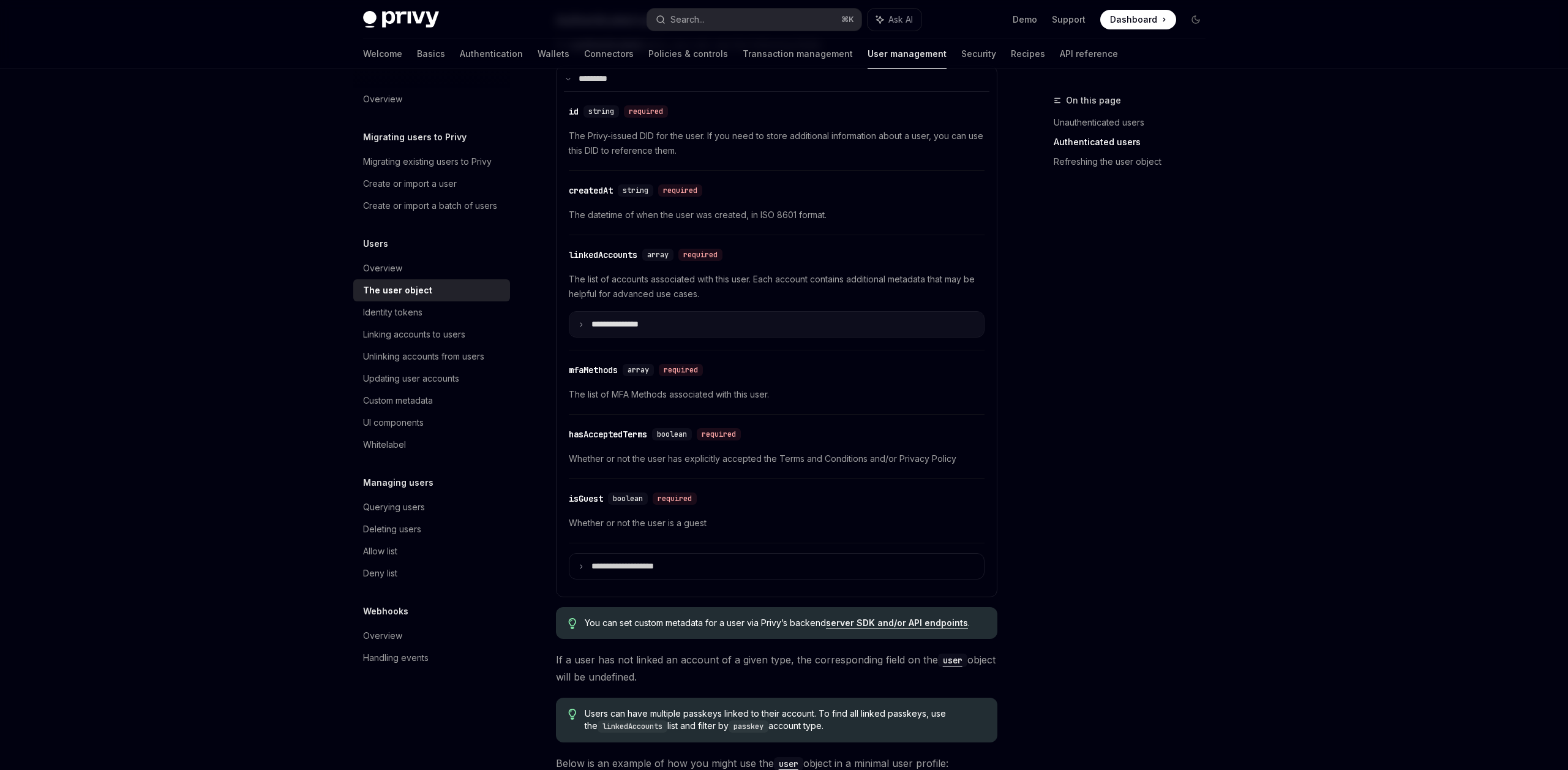
scroll to position [379, 0]
click at [680, 555] on summary "**********" at bounding box center [776, 566] width 414 height 25
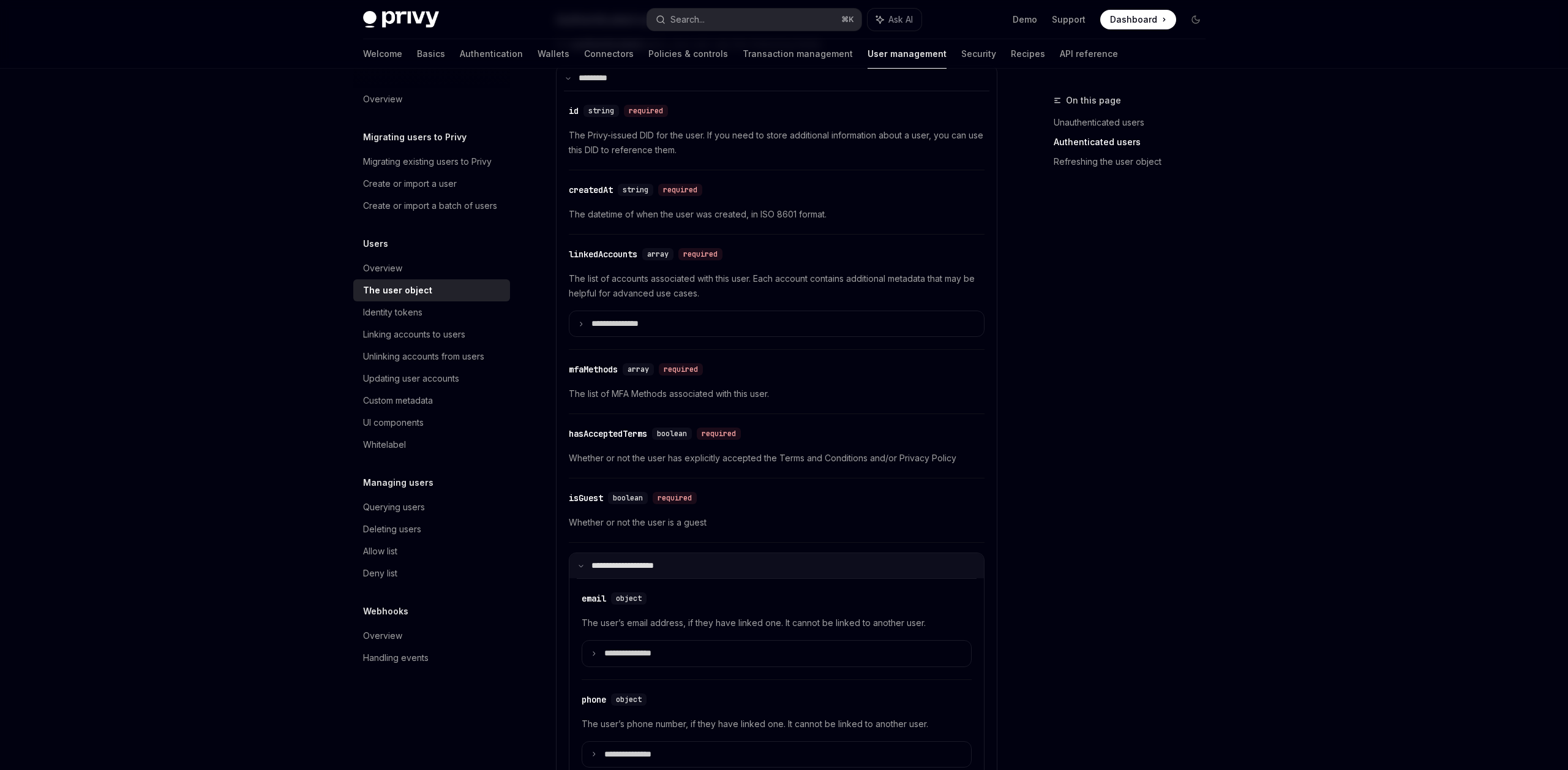
click at [669, 566] on p "**********" at bounding box center [633, 565] width 83 height 10
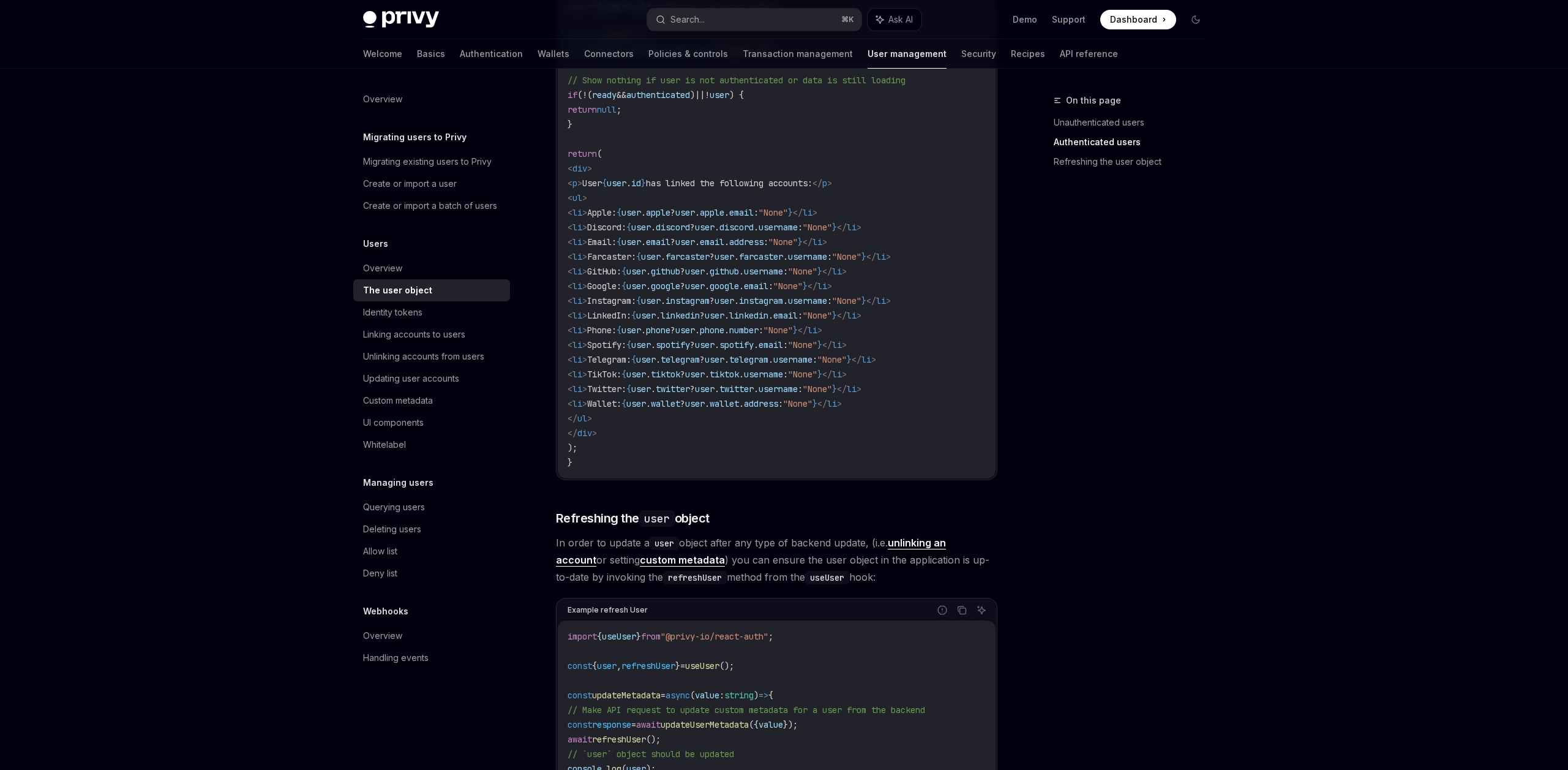
scroll to position [1194, 0]
